Goal: Task Accomplishment & Management: Use online tool/utility

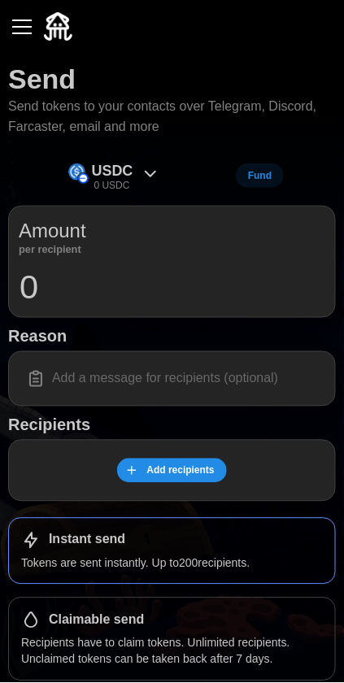
click at [28, 28] on button "button" at bounding box center [22, 27] width 28 height 28
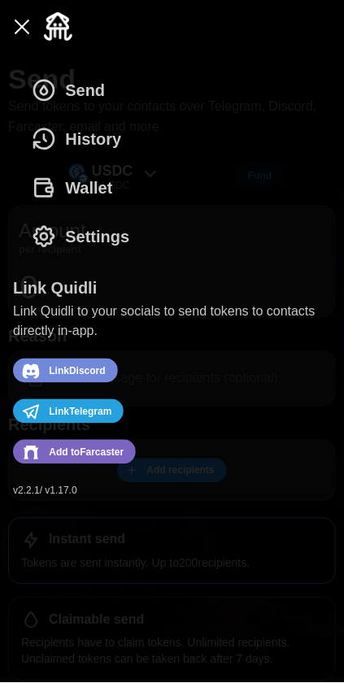
click at [80, 185] on span "Wallet" at bounding box center [88, 187] width 47 height 47
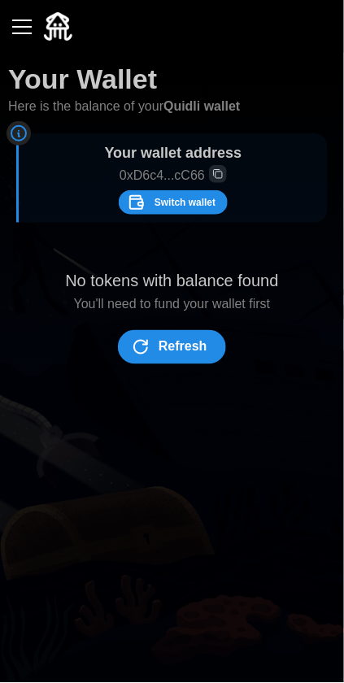
click at [31, 28] on button "button" at bounding box center [22, 27] width 28 height 28
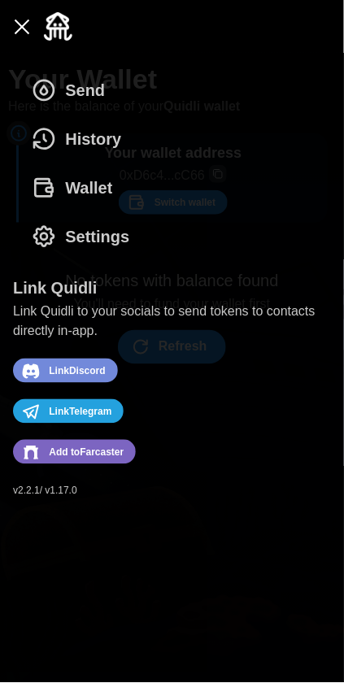
click at [119, 139] on button "History" at bounding box center [80, 139] width 135 height 49
